Goal: Task Accomplishment & Management: Use online tool/utility

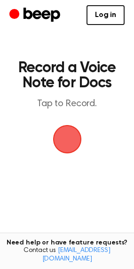
click at [70, 142] on span "button" at bounding box center [67, 139] width 32 height 32
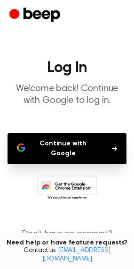
click at [59, 149] on button "Continue with Google" at bounding box center [67, 148] width 119 height 31
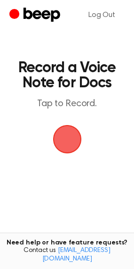
click at [72, 145] on span "button" at bounding box center [67, 139] width 34 height 34
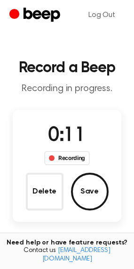
click at [87, 195] on button "Save" at bounding box center [90, 192] width 38 height 38
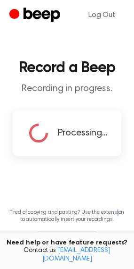
drag, startPoint x: 87, startPoint y: 195, endPoint x: 118, endPoint y: 196, distance: 31.6
click at [118, 196] on main "Record a Beep Recording in progress. Processing... Tired of copying and pasting…" at bounding box center [67, 141] width 134 height 283
